Goal: Task Accomplishment & Management: Complete application form

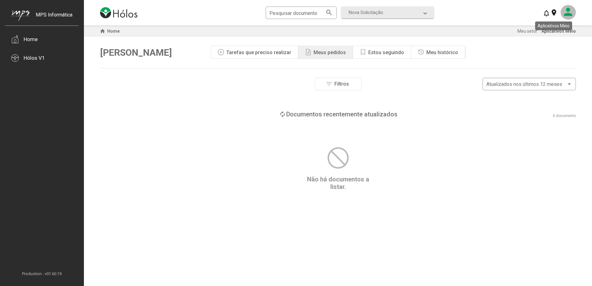
click at [562, 12] on mat-icon at bounding box center [568, 12] width 15 height 15
click at [378, 15] on div at bounding box center [296, 143] width 592 height 286
click at [407, 16] on mat-expansion-panel-header "Nova Solicitação" at bounding box center [387, 13] width 93 height 12
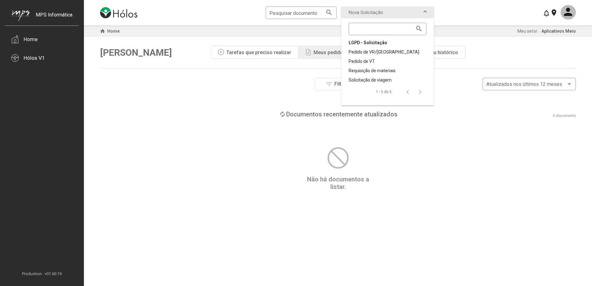
click at [382, 45] on div "LGPD - Solicitação" at bounding box center [388, 42] width 78 height 6
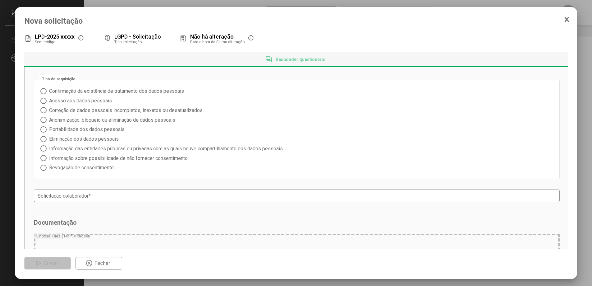
click at [566, 18] on icon at bounding box center [566, 19] width 3 height 4
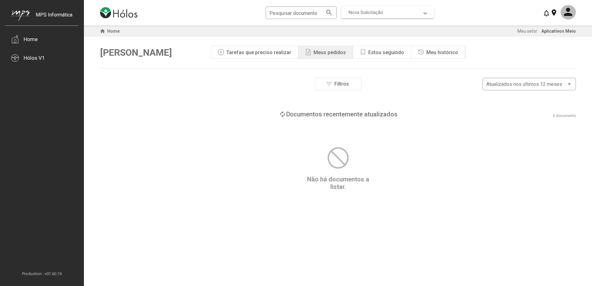
click at [396, 17] on mat-expansion-panel-header "Nova Solicitação" at bounding box center [387, 13] width 93 height 12
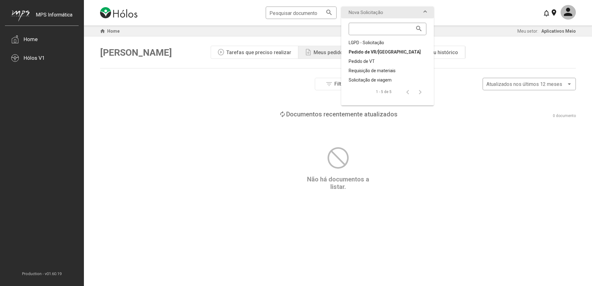
click at [369, 52] on div "Pedido de VR/[GEOGRAPHIC_DATA]" at bounding box center [388, 52] width 78 height 6
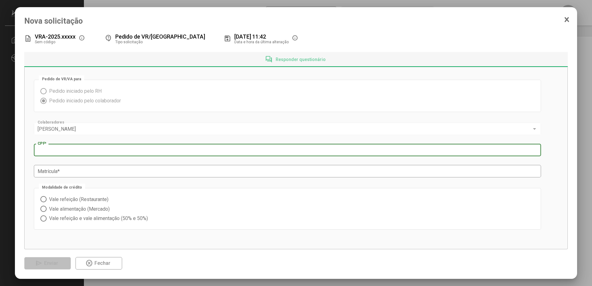
drag, startPoint x: 55, startPoint y: 151, endPoint x: 76, endPoint y: 154, distance: 21.0
click at [55, 151] on input "CPF *" at bounding box center [288, 150] width 500 height 6
click at [87, 199] on span "Vale refeição (Restaurante)" at bounding box center [78, 199] width 62 height 6
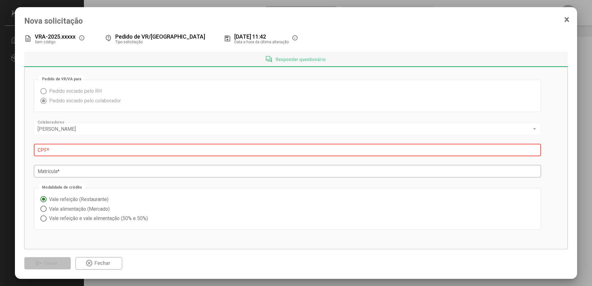
drag, startPoint x: 91, startPoint y: 210, endPoint x: 95, endPoint y: 213, distance: 5.7
click at [91, 210] on span "Vale alimentação (Mercado)" at bounding box center [78, 209] width 63 height 6
click at [103, 220] on span "Vale refeição e vale alimentação (50% e 50%)" at bounding box center [97, 218] width 101 height 6
click at [69, 206] on span "Vale alimentação (Mercado)" at bounding box center [78, 209] width 63 height 6
drag, startPoint x: 72, startPoint y: 197, endPoint x: 90, endPoint y: 187, distance: 20.0
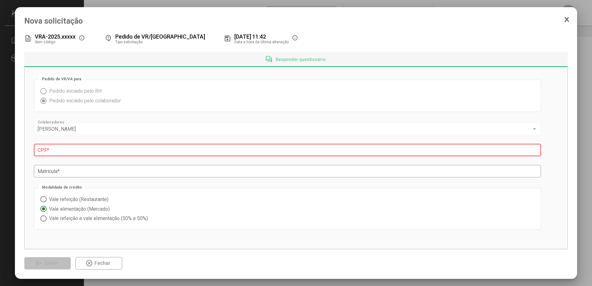
click at [73, 197] on span "Vale refeição (Restaurante)" at bounding box center [78, 199] width 62 height 6
click at [101, 170] on input "Matrícula *" at bounding box center [288, 171] width 500 height 6
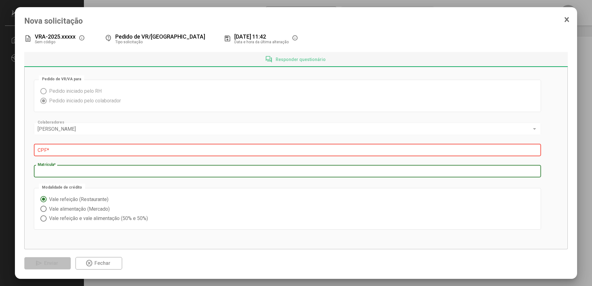
click at [566, 19] on icon at bounding box center [566, 19] width 3 height 4
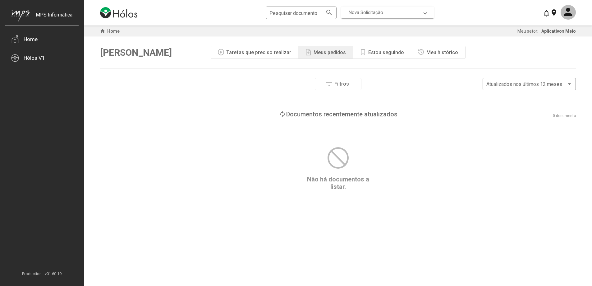
click at [371, 17] on mat-expansion-panel-header "Nova Solicitação" at bounding box center [387, 13] width 93 height 12
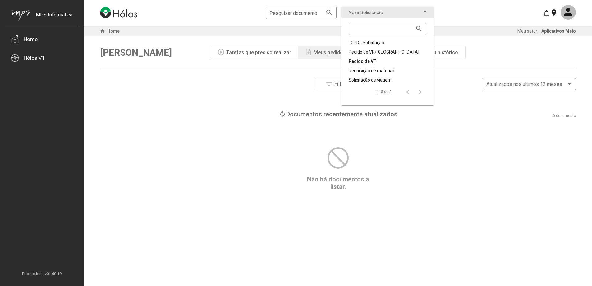
click at [367, 61] on div "Pedido de VT" at bounding box center [388, 61] width 78 height 6
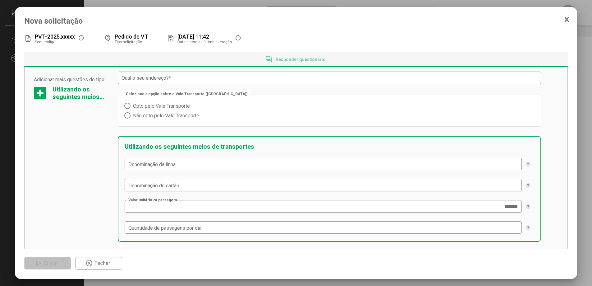
scroll to position [103, 0]
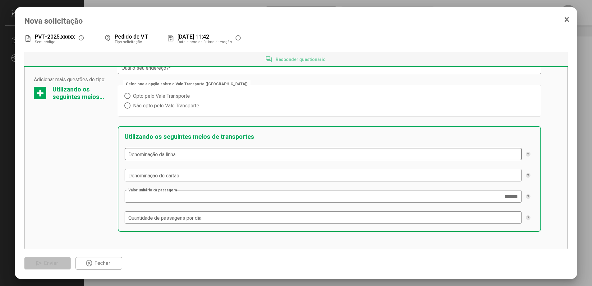
click at [197, 155] on input "Denominação da linha" at bounding box center [323, 154] width 390 height 6
click at [172, 178] on input "Denominação do cartão" at bounding box center [323, 175] width 390 height 6
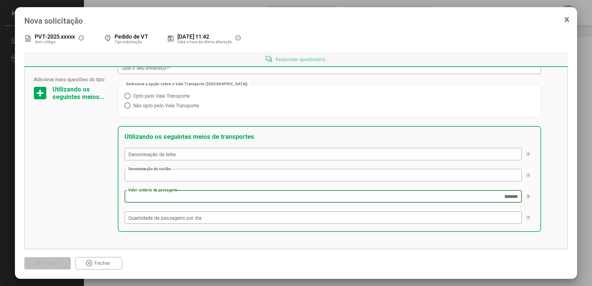
drag, startPoint x: 169, startPoint y: 195, endPoint x: 222, endPoint y: 198, distance: 53.6
click at [169, 195] on input "*******" at bounding box center [323, 197] width 390 height 6
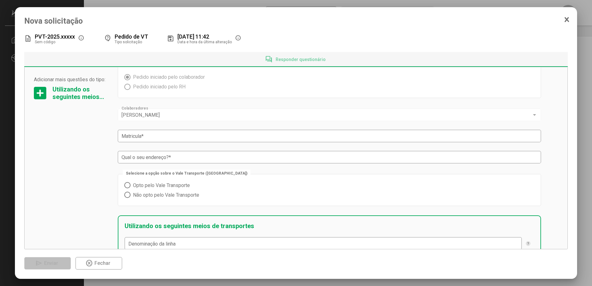
scroll to position [0, 0]
